Goal: Task Accomplishment & Management: Complete application form

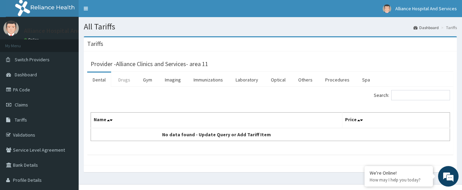
click at [128, 79] on link "Drugs" at bounding box center [124, 79] width 23 height 14
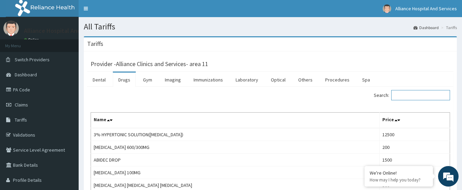
click at [418, 96] on input "Search:" at bounding box center [420, 95] width 59 height 10
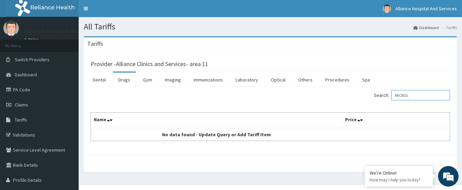
type input "MICROL"
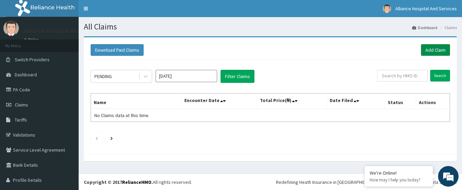
click at [428, 49] on link "Add Claim" at bounding box center [435, 50] width 29 height 12
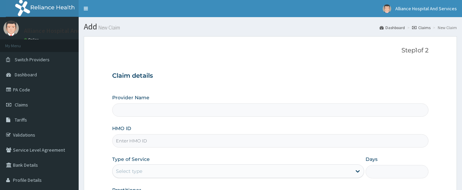
type input "Alliance Clinics and Services- area 11"
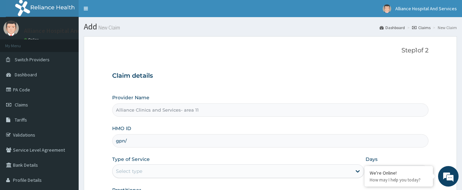
type input "GPN/10044/C"
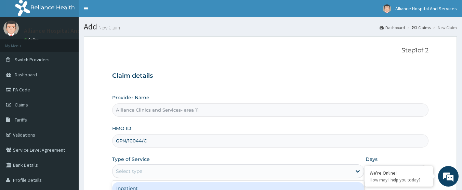
click at [168, 171] on div "Select type" at bounding box center [231, 170] width 239 height 11
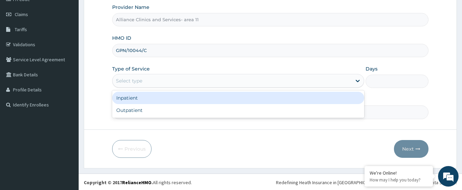
scroll to position [91, 0]
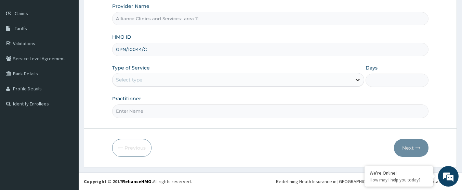
click at [358, 79] on icon at bounding box center [357, 79] width 7 height 7
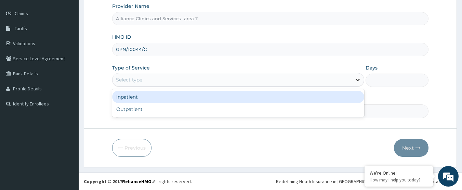
click at [358, 79] on icon at bounding box center [357, 79] width 7 height 7
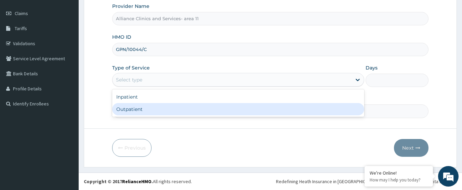
click at [342, 109] on div "Outpatient" at bounding box center [238, 109] width 252 height 12
type input "1"
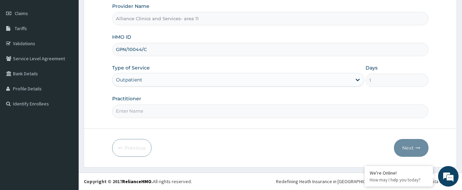
click at [282, 121] on form "Step 1 of 2 Claim details Provider Name Alliance Clinics and Services- area 11 …" at bounding box center [270, 56] width 373 height 222
click at [277, 109] on input "Practitioner" at bounding box center [270, 110] width 316 height 13
type input "[PERSON_NAME]"
click at [407, 149] on button "Next" at bounding box center [411, 148] width 35 height 18
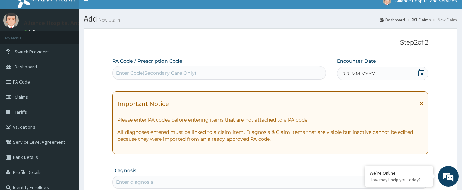
scroll to position [7, 0]
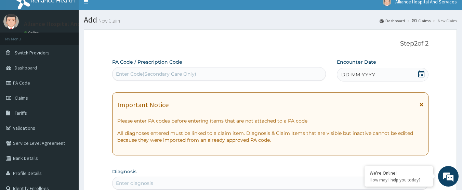
click at [149, 72] on div "Enter Code(Secondary Care Only)" at bounding box center [156, 73] width 80 height 7
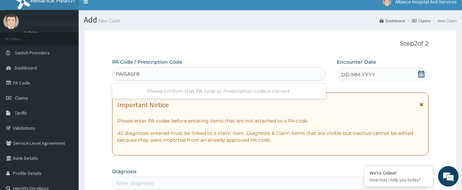
type input "PA/6A5F85"
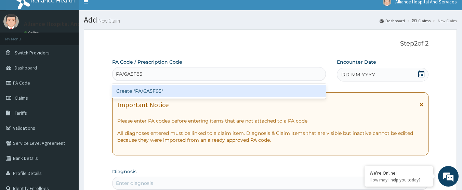
click at [149, 90] on div "Create "PA/6A5F85"" at bounding box center [219, 91] width 214 height 12
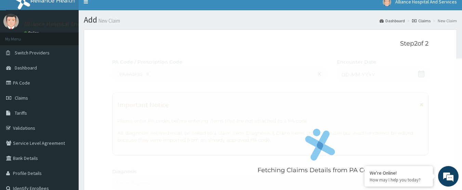
scroll to position [0, 0]
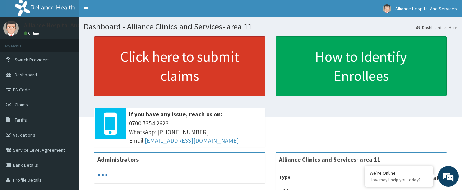
click at [235, 61] on link "Click here to submit claims" at bounding box center [179, 65] width 171 height 59
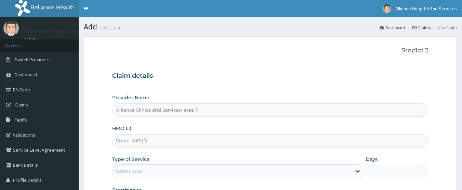
type input "Alliance Clinics and Services- area 11"
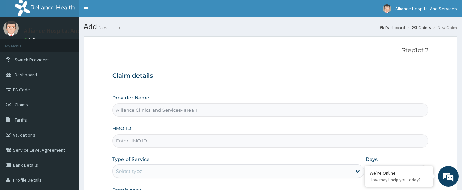
click at [136, 141] on input "HMO ID" at bounding box center [270, 140] width 316 height 13
type input "GPN/10044/C"
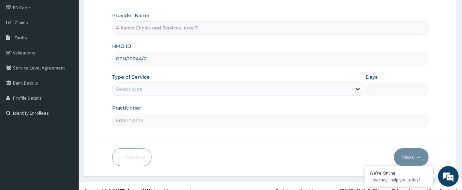
scroll to position [84, 0]
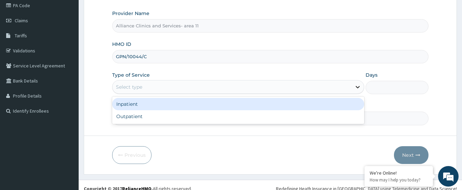
click at [357, 84] on icon at bounding box center [357, 86] width 7 height 7
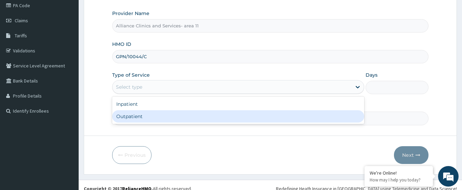
click at [322, 114] on div "Outpatient" at bounding box center [238, 116] width 252 height 12
type input "1"
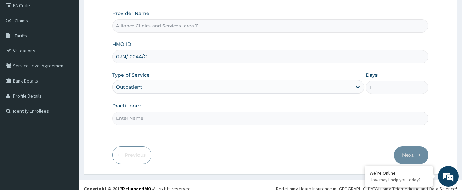
click at [253, 125] on input "Practitioner" at bounding box center [270, 117] width 316 height 13
type input "DR ABASHI"
click at [407, 154] on button "Next" at bounding box center [411, 155] width 35 height 18
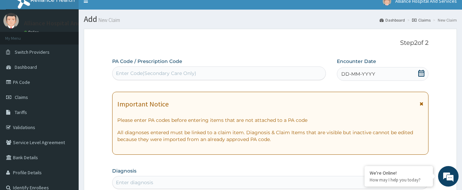
scroll to position [0, 0]
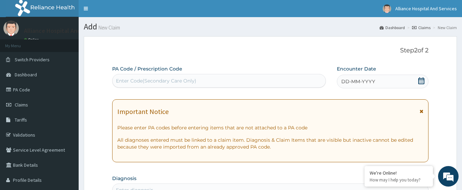
click at [194, 78] on div "Enter Code(Secondary Care Only)" at bounding box center [156, 80] width 80 height 7
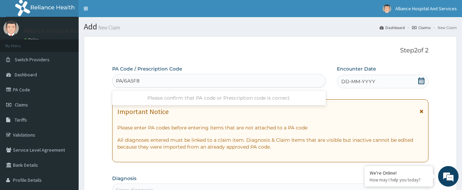
type input "PA/6A5F85"
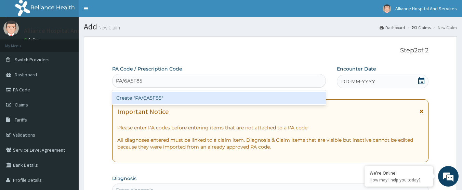
click at [185, 98] on div "Create "PA/6A5F85"" at bounding box center [219, 98] width 214 height 12
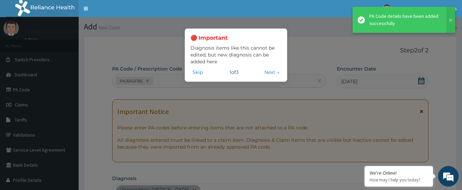
scroll to position [190, 0]
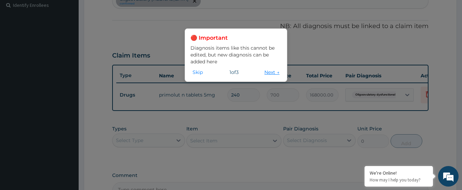
click at [270, 70] on button "Next →" at bounding box center [271, 72] width 19 height 8
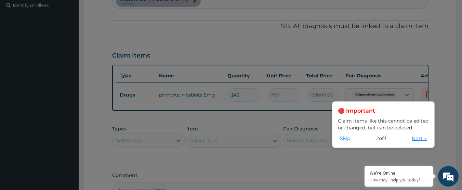
click at [414, 139] on button "Next →" at bounding box center [418, 138] width 19 height 8
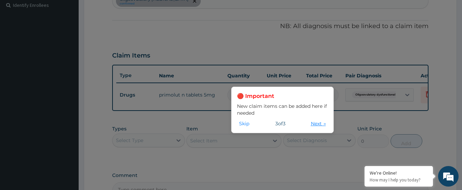
click at [315, 126] on button "Next →" at bounding box center [317, 124] width 19 height 8
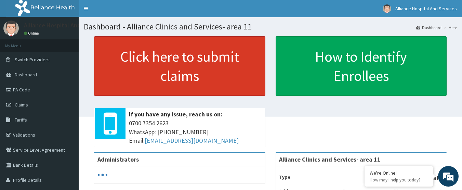
click at [123, 49] on link "Click here to submit claims" at bounding box center [179, 65] width 171 height 59
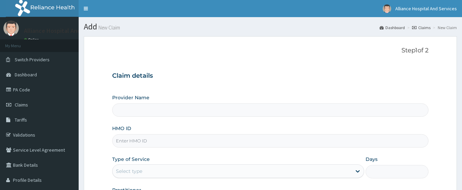
type input "Alliance Clinics and Services- area 11"
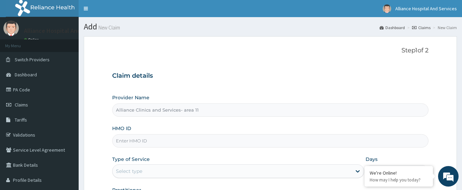
click at [140, 136] on input "HMO ID" at bounding box center [270, 140] width 316 height 13
type input "TFP/10069/A"
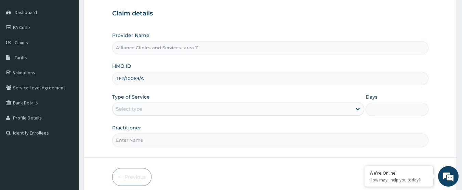
scroll to position [63, 0]
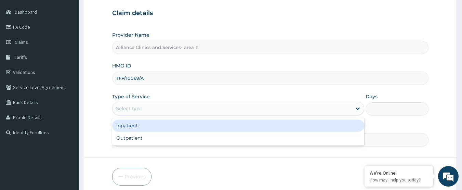
click at [297, 106] on div "Select type" at bounding box center [231, 108] width 239 height 11
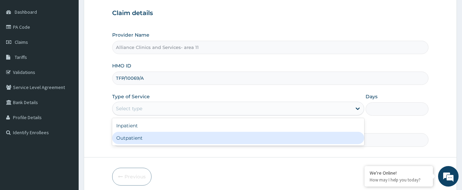
click at [257, 140] on div "Outpatient" at bounding box center [238, 138] width 252 height 12
type input "1"
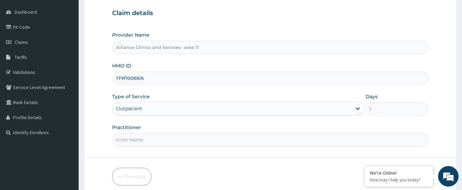
click at [246, 139] on input "Practitioner" at bounding box center [270, 139] width 316 height 13
type input "[PERSON_NAME]"
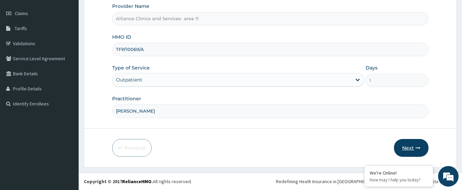
click at [409, 146] on button "Next" at bounding box center [411, 148] width 35 height 18
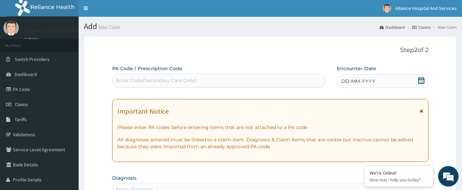
scroll to position [0, 0]
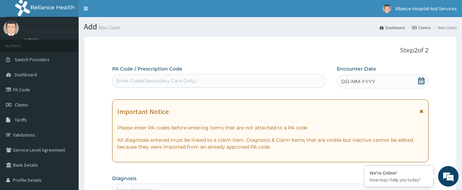
click at [212, 79] on div "Enter Code(Secondary Care Only)" at bounding box center [218, 80] width 213 height 11
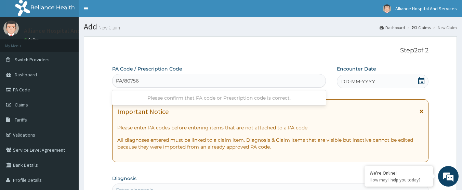
type input "PA/807560"
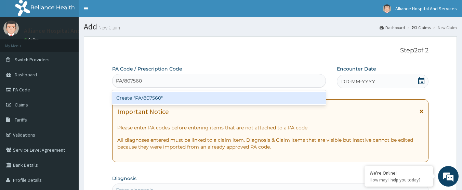
click at [197, 98] on div "Create "PA/807560"" at bounding box center [219, 98] width 214 height 12
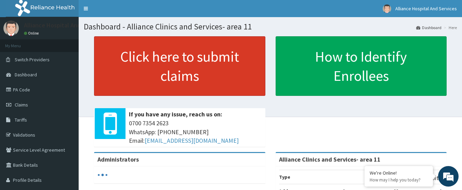
click at [121, 49] on link "Click here to submit claims" at bounding box center [179, 65] width 171 height 59
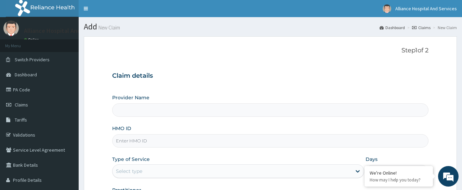
type input "Alliance Clinics and Services- area 11"
click at [20, 91] on link "PA Code" at bounding box center [39, 89] width 79 height 15
